Goal: Task Accomplishment & Management: Manage account settings

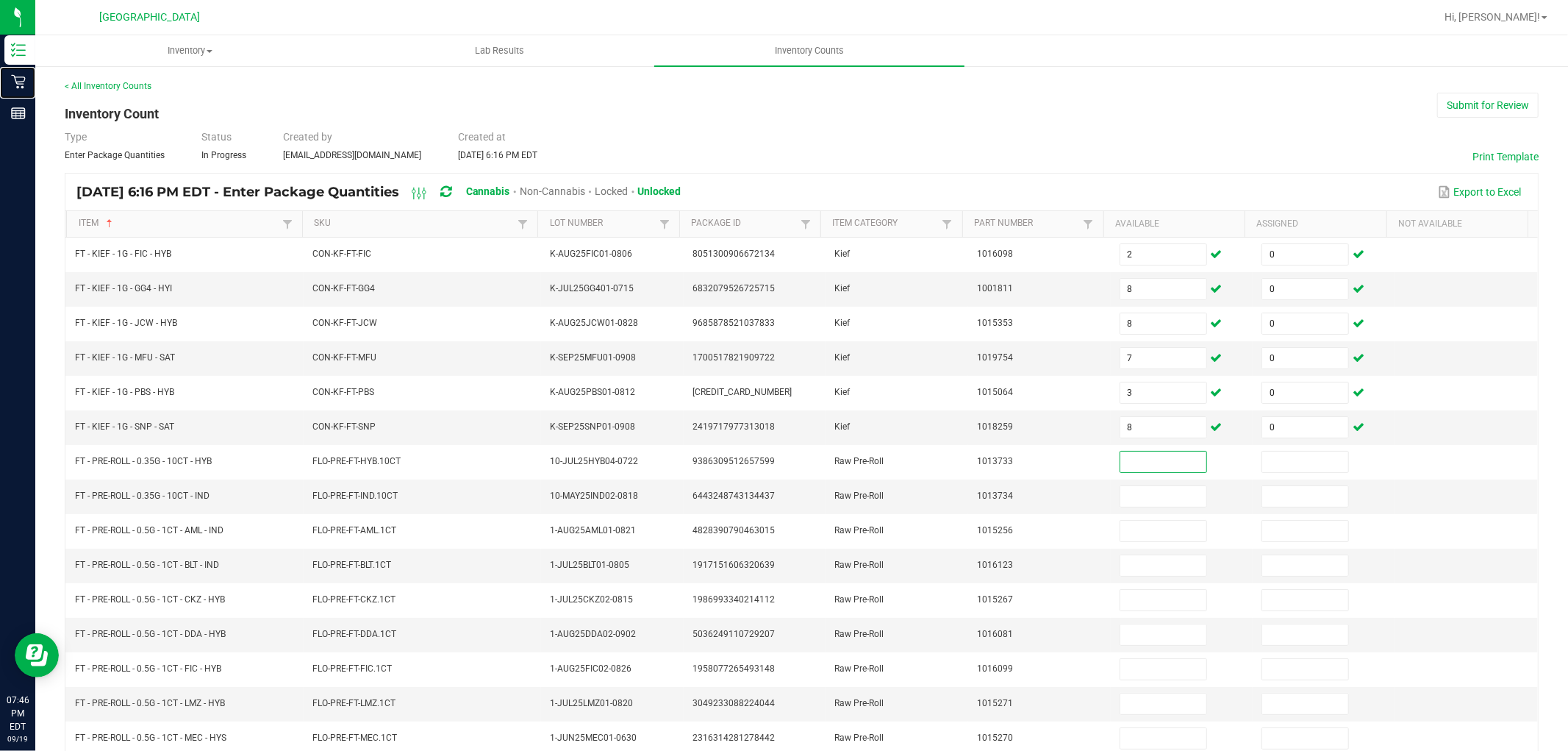
click at [23, 82] on icon at bounding box center [18, 82] width 14 height 14
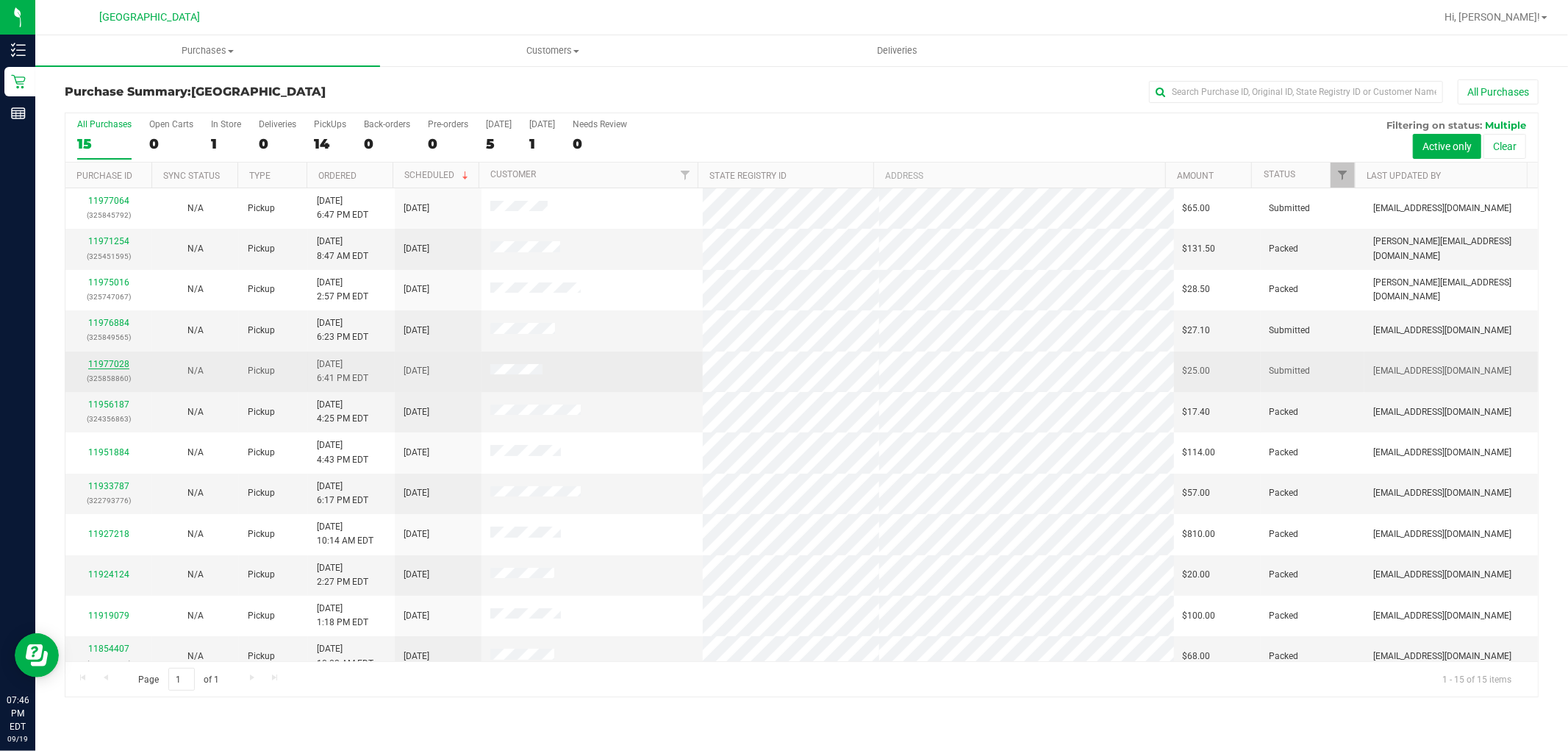
click at [126, 362] on link "11977028" at bounding box center [109, 364] width 41 height 11
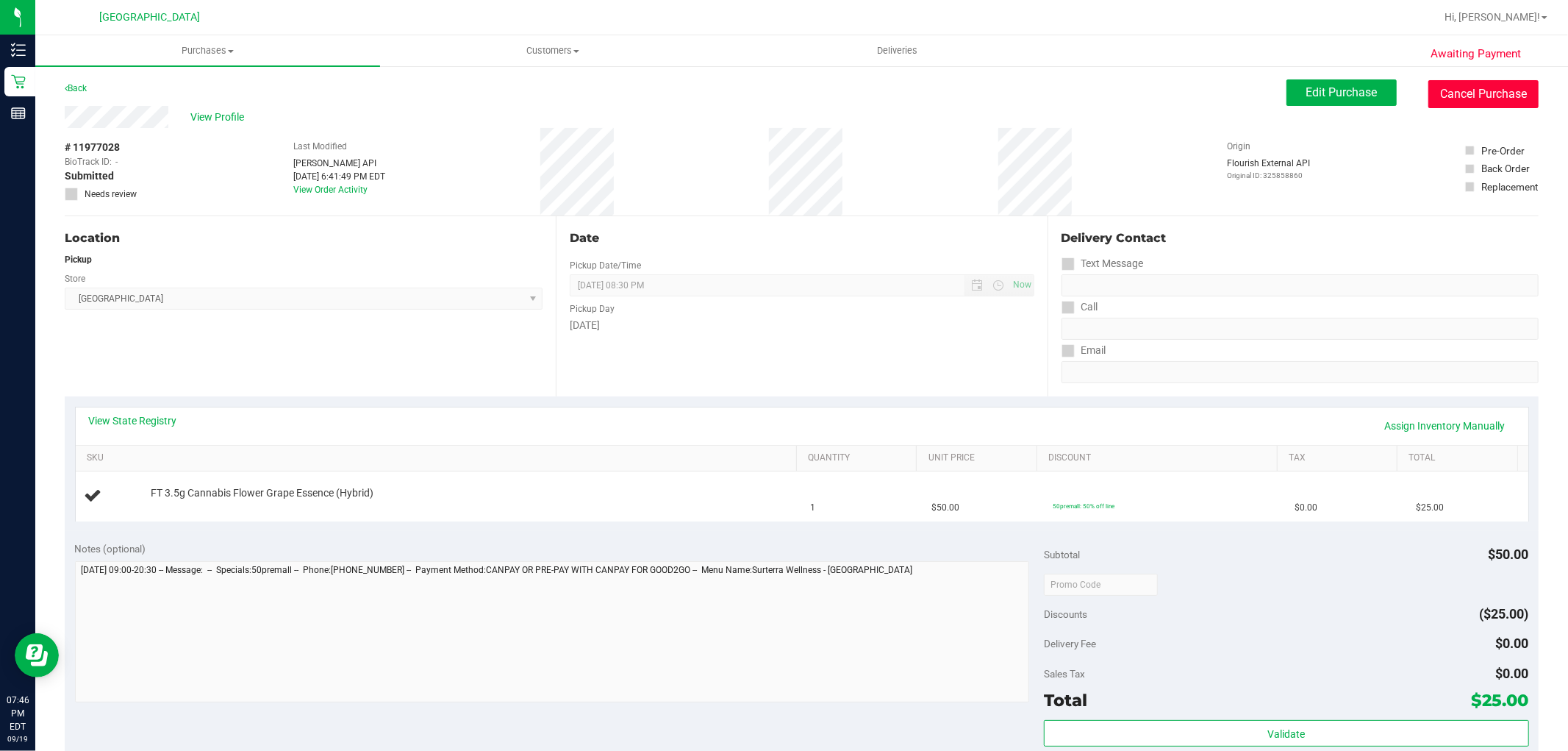
click at [1451, 97] on button "Cancel Purchase" at bounding box center [1482, 94] width 110 height 28
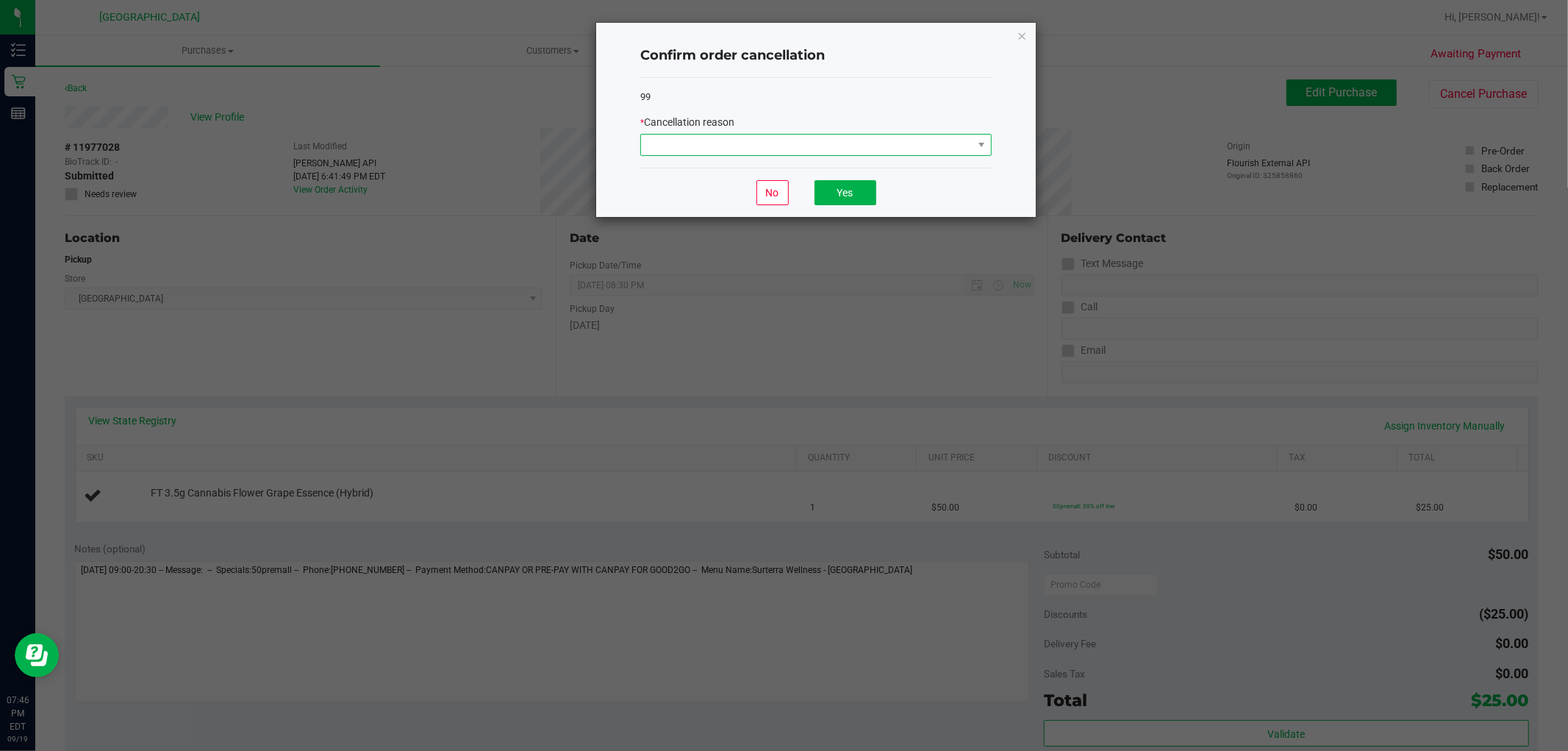
click at [950, 140] on span at bounding box center [807, 144] width 331 height 20
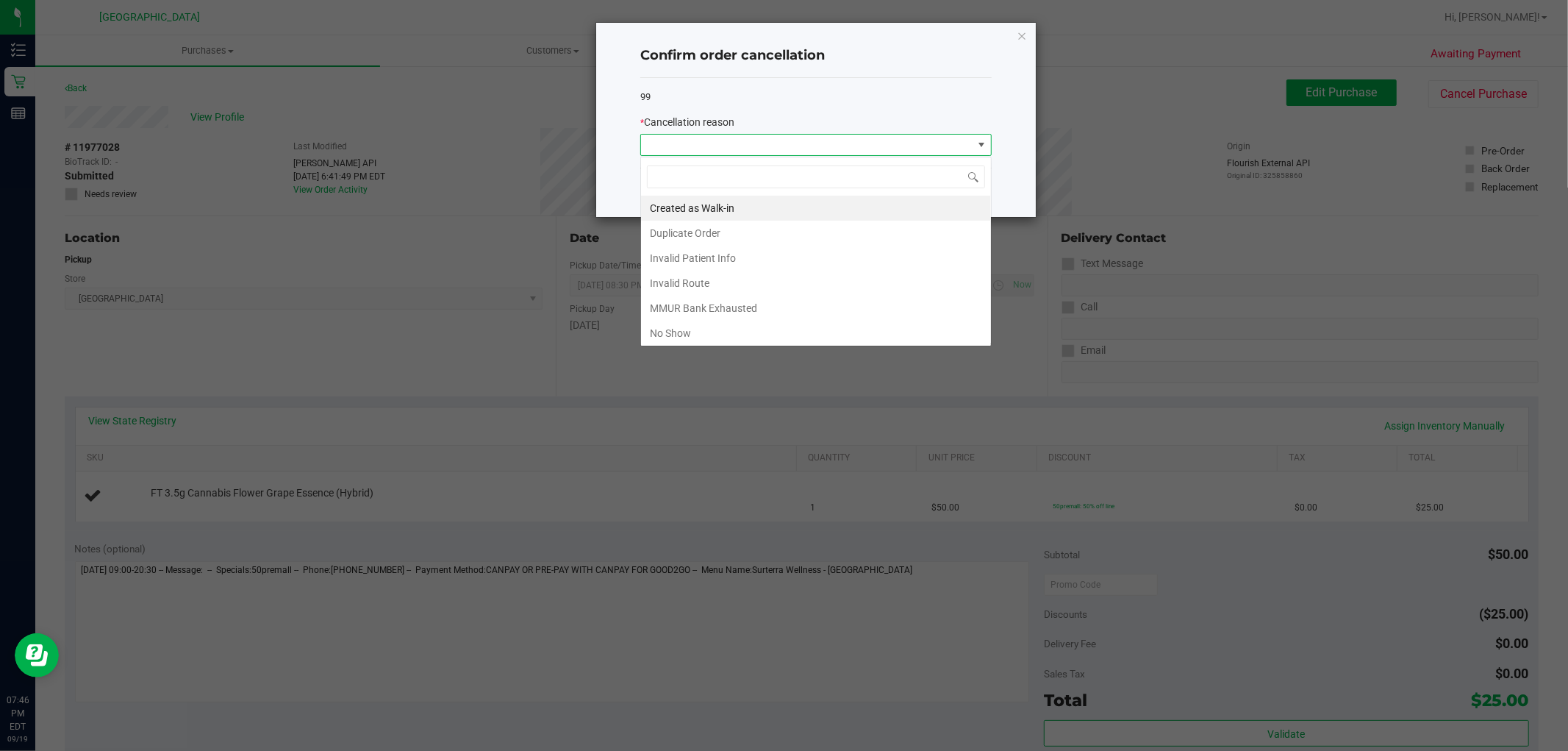
scroll to position [22, 351]
click at [729, 204] on li "Created as Walk-in" at bounding box center [816, 208] width 350 height 25
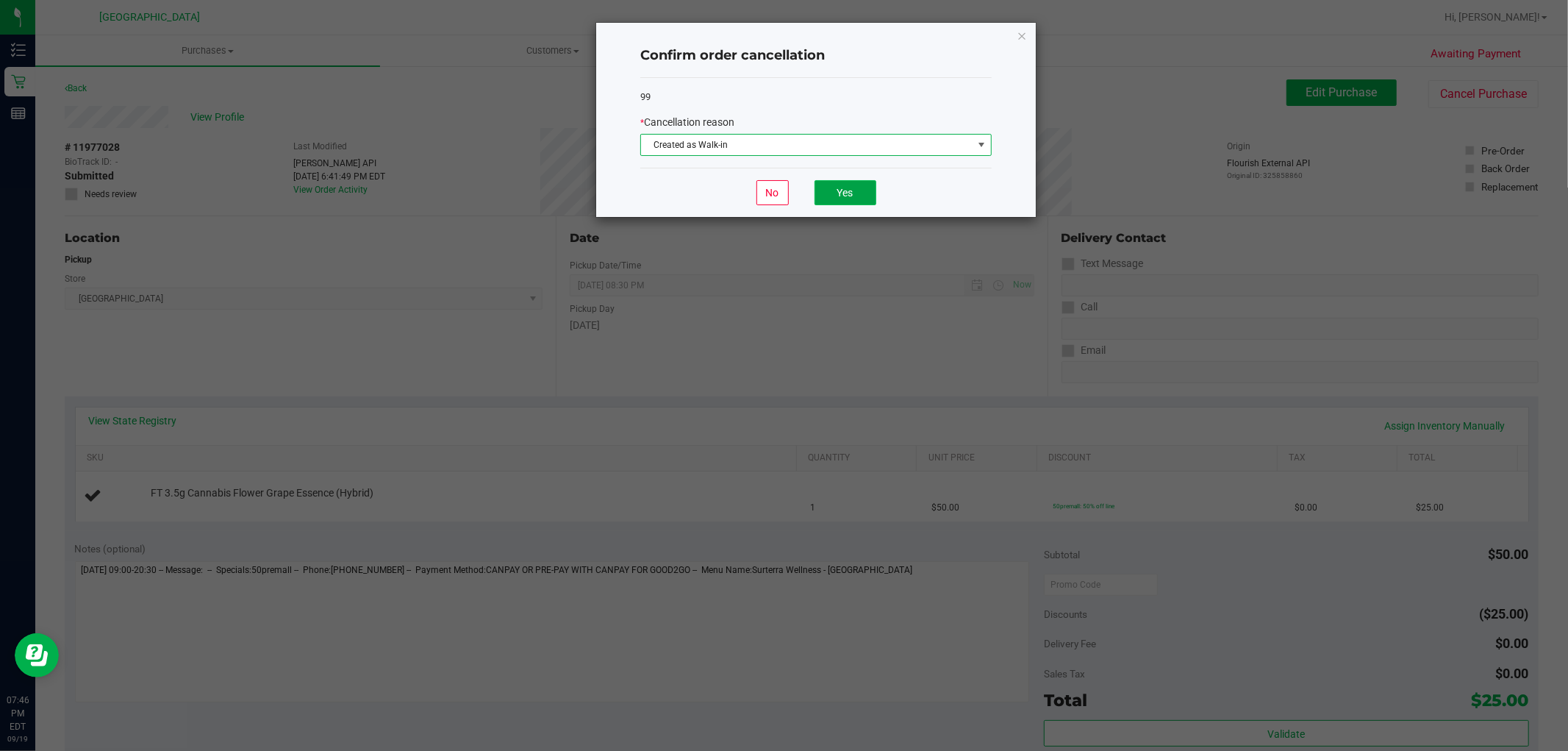
click at [839, 189] on button "Yes" at bounding box center [845, 193] width 62 height 25
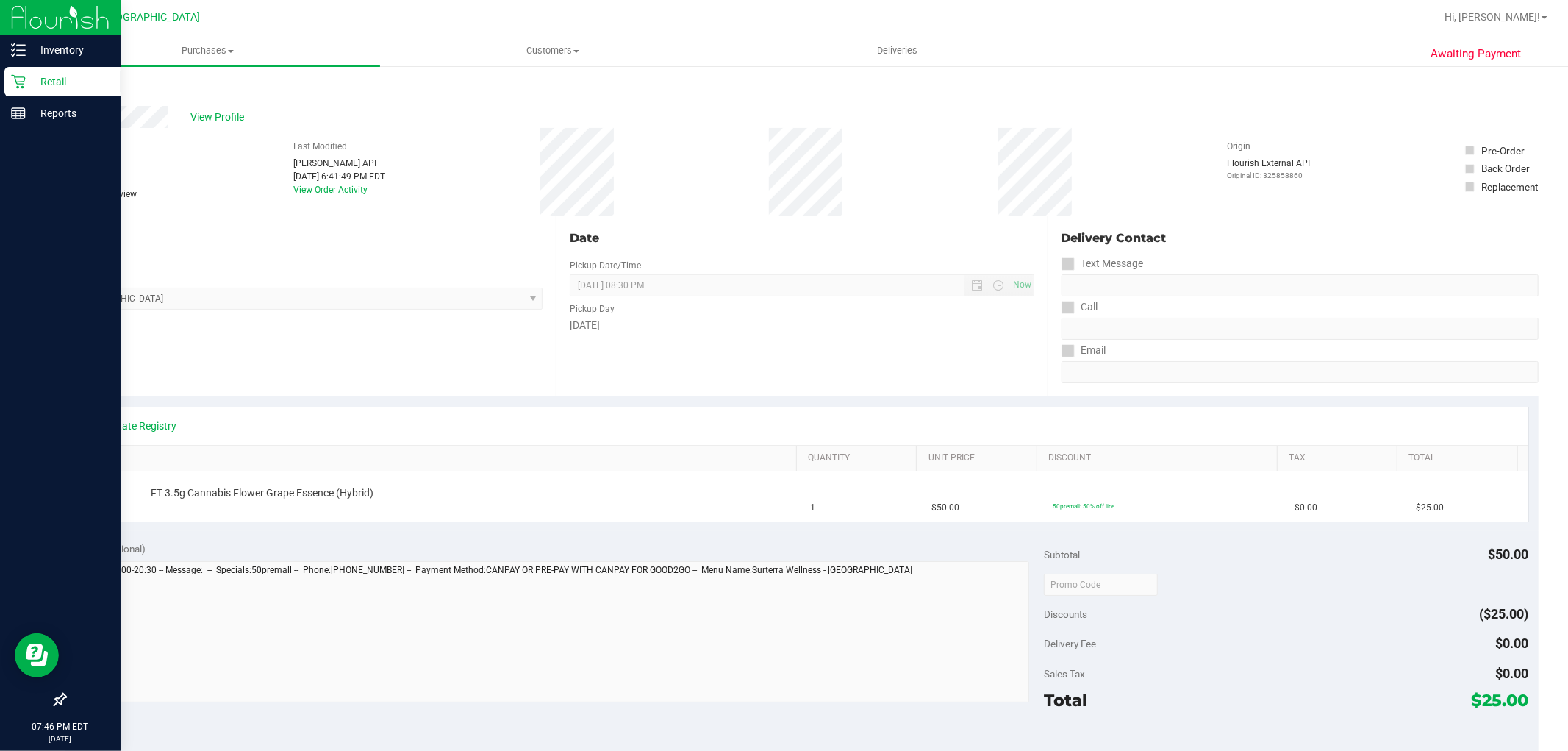
click at [27, 81] on p "Retail" at bounding box center [70, 82] width 88 height 18
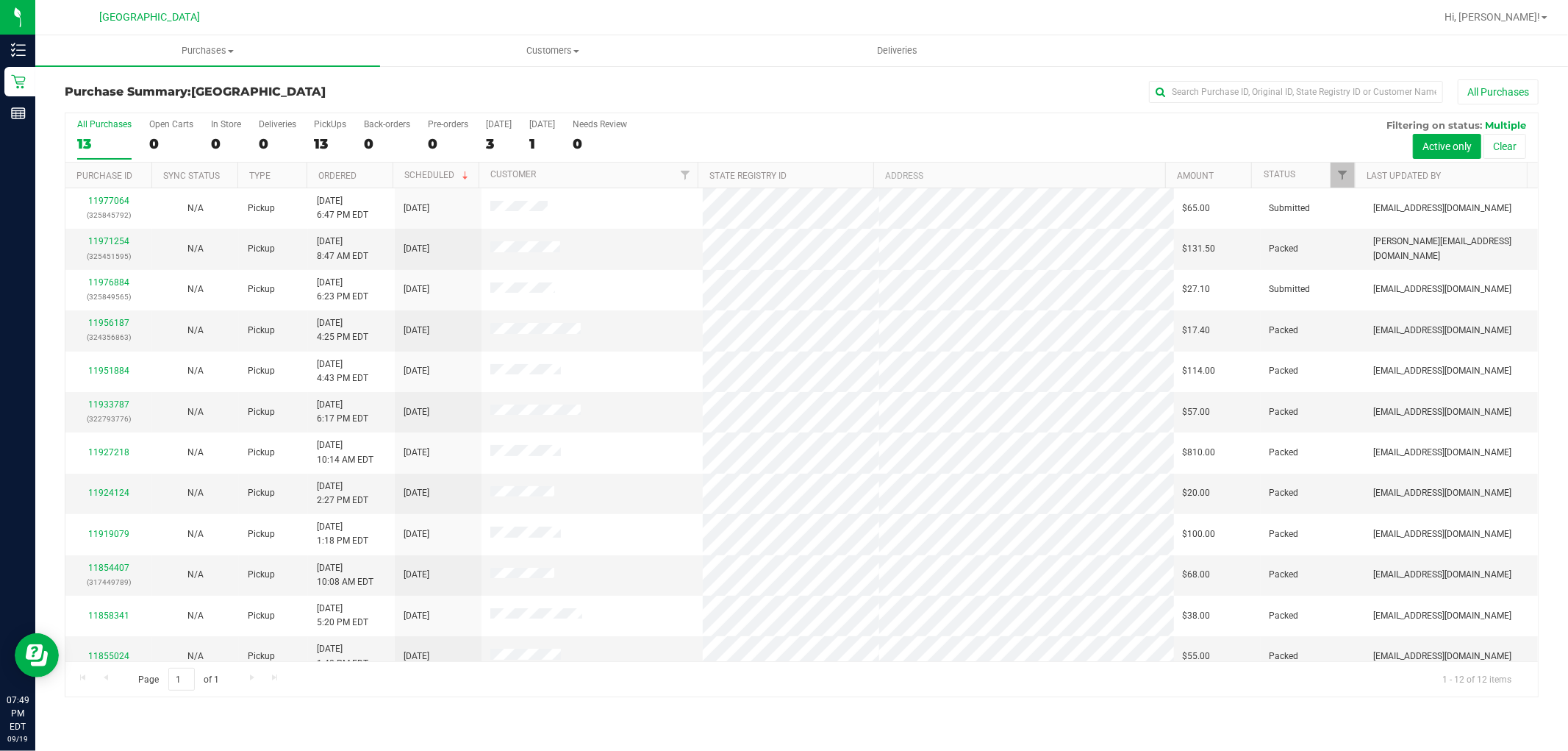
click at [294, 17] on div at bounding box center [849, 17] width 1172 height 29
click at [1505, 19] on span "Hi, [PERSON_NAME]!" at bounding box center [1491, 17] width 95 height 11
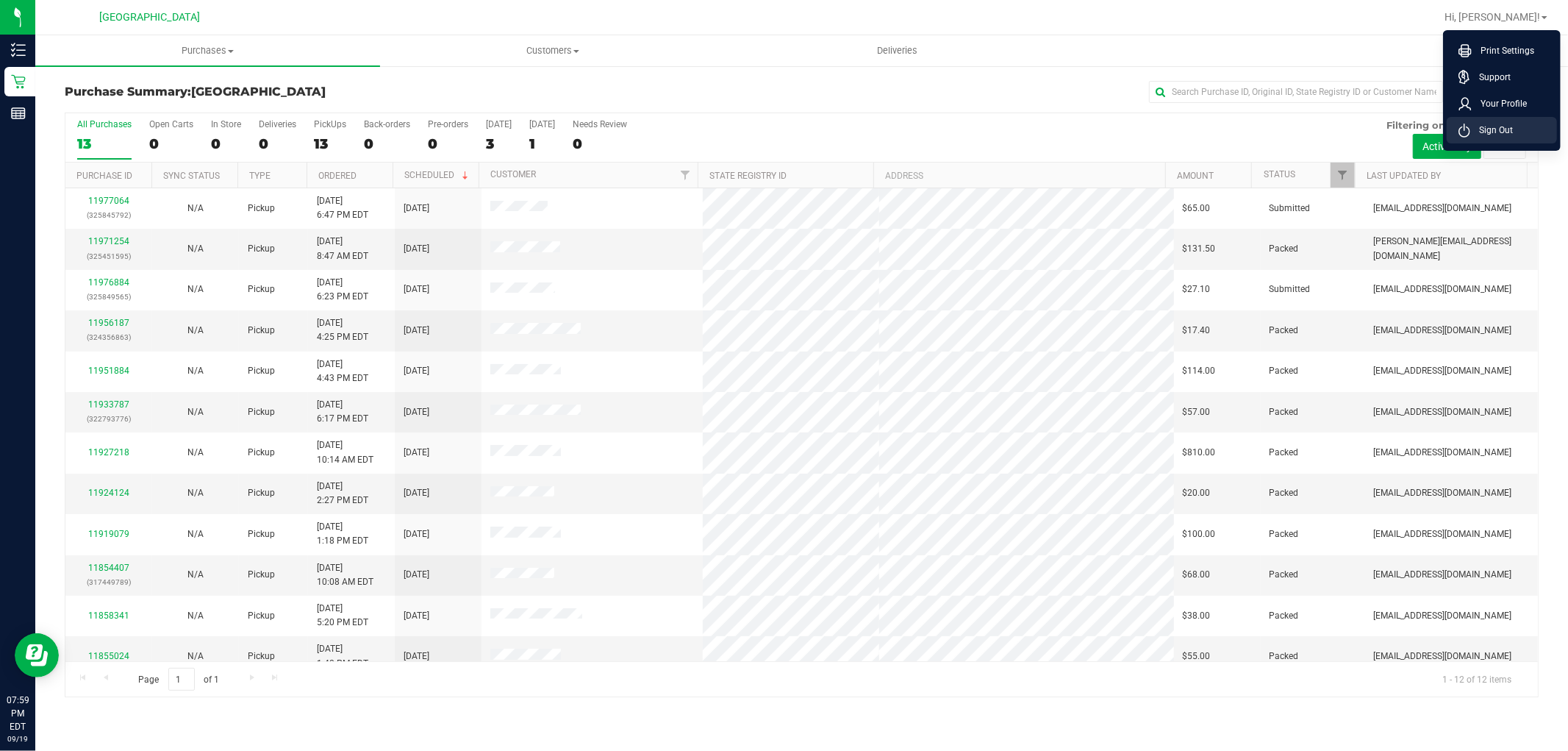
click at [1490, 127] on span "Sign Out" at bounding box center [1491, 130] width 42 height 15
